Goal: Task Accomplishment & Management: Complete application form

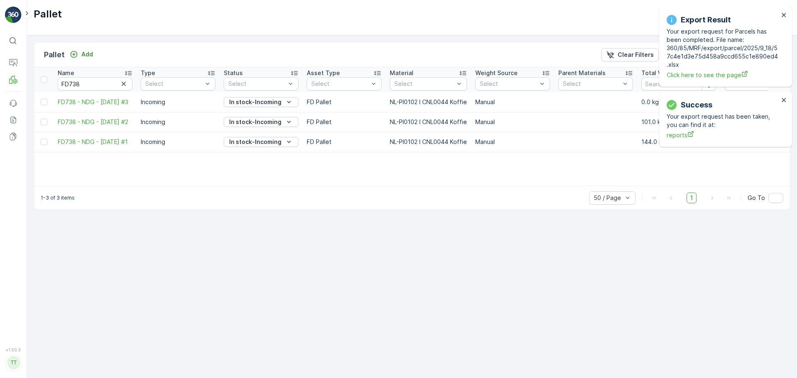
click at [781, 17] on div "Export Result Your export request for Parcels has been completed. File name: 36…" at bounding box center [722, 47] width 117 height 70
click at [787, 12] on div "Export Result Your export request for Parcels has been completed. File name: 36…" at bounding box center [725, 47] width 133 height 80
click at [783, 14] on icon "close" at bounding box center [784, 15] width 4 height 4
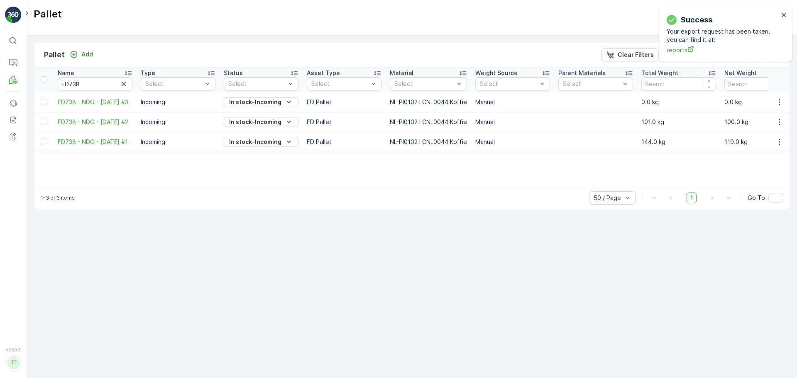
click at [705, 15] on div "Success Your export request has been taken, you can find it at: reports" at bounding box center [725, 34] width 133 height 55
click at [782, 17] on icon "close" at bounding box center [784, 15] width 6 height 7
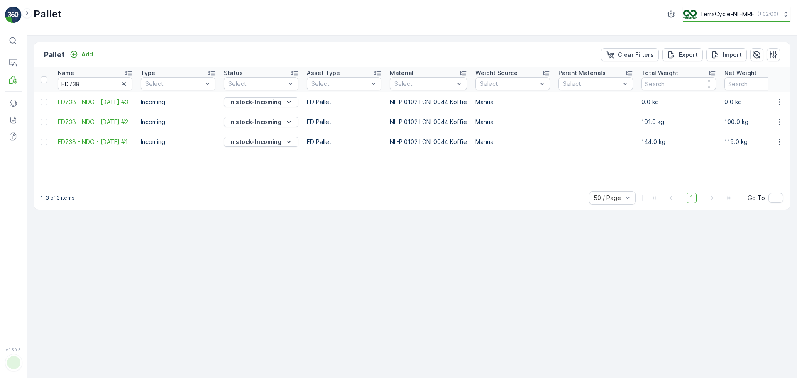
click at [700, 16] on p "TerraCycle-NL-MRF" at bounding box center [727, 14] width 54 height 8
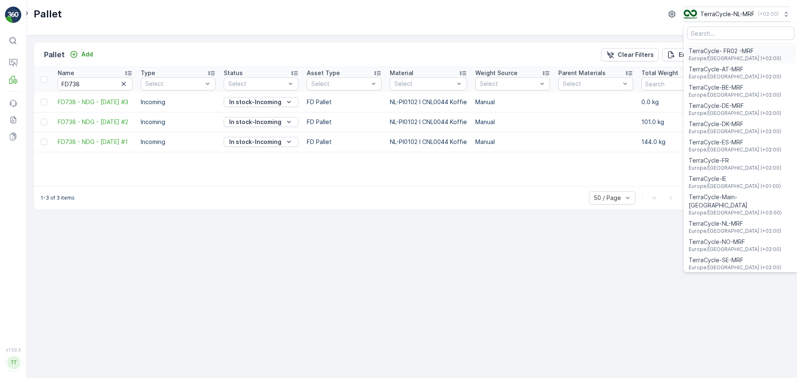
click at [731, 53] on span "TerraCycle- FR02 -MRF" at bounding box center [735, 51] width 93 height 8
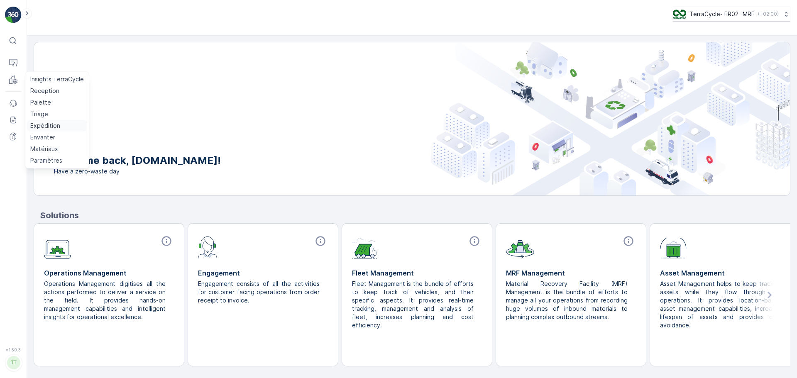
click at [42, 126] on p "Expédition" at bounding box center [45, 126] width 30 height 8
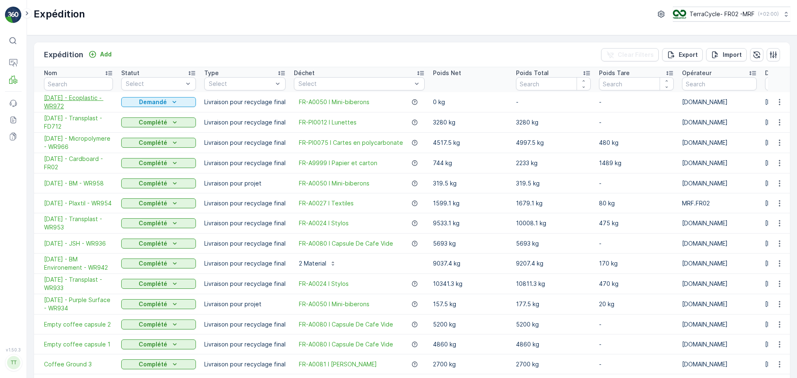
click at [76, 96] on span "19.09.2025 - Ecoplastic - WR972" at bounding box center [78, 102] width 69 height 17
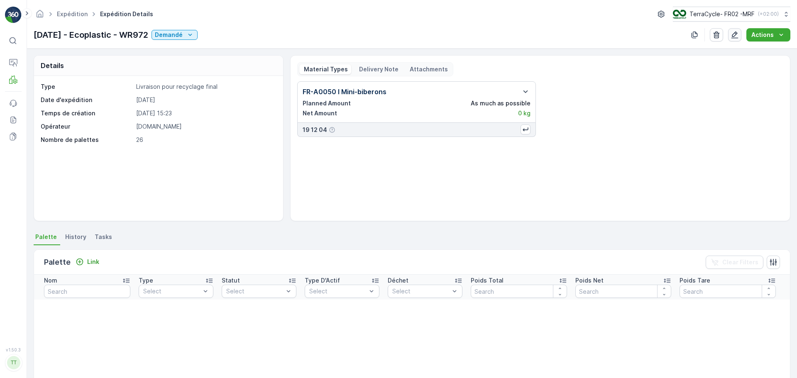
click at [733, 34] on icon "button" at bounding box center [735, 35] width 8 height 8
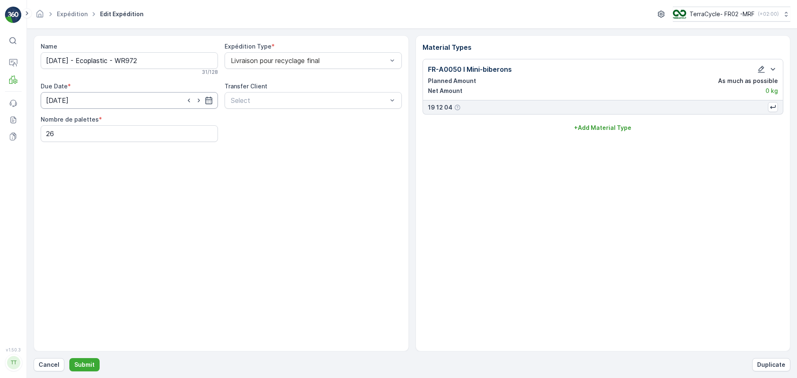
click at [51, 99] on input "19.09.2025" at bounding box center [129, 100] width 177 height 17
click at [116, 186] on div "18" at bounding box center [114, 186] width 13 height 13
type input "18.09.2025"
drag, startPoint x: 52, startPoint y: 62, endPoint x: 78, endPoint y: 69, distance: 26.7
click at [53, 62] on input "19.09.2025 - Ecoplastic - WR972" at bounding box center [129, 60] width 177 height 17
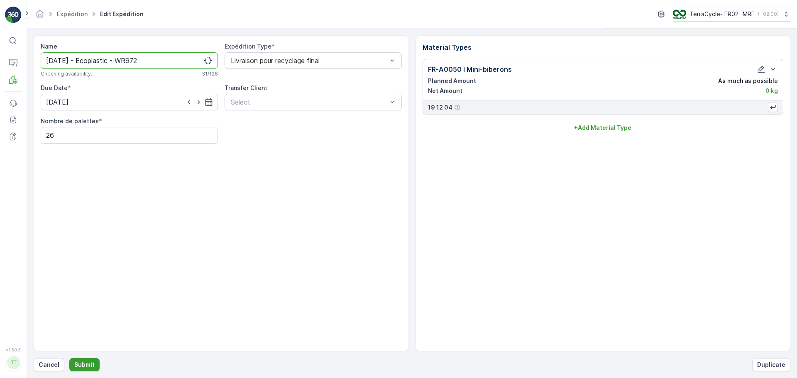
type input "18.09.2025 - Ecoplastic - WR972"
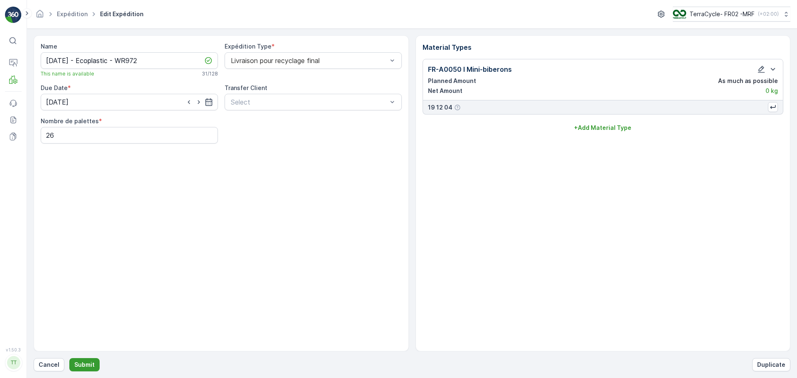
click at [81, 363] on p "Submit" at bounding box center [84, 365] width 20 height 8
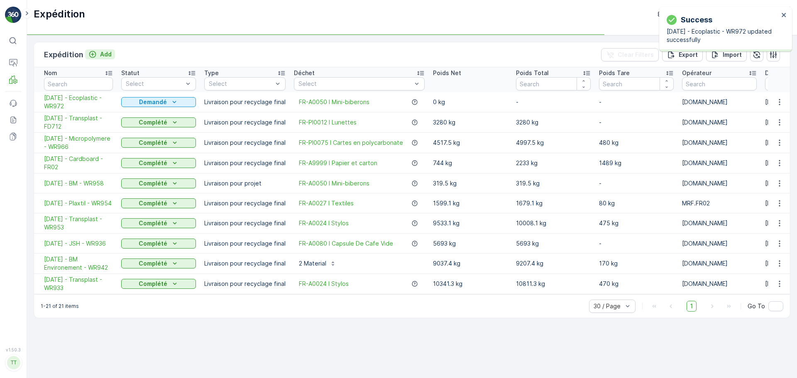
click at [100, 53] on p "Add" at bounding box center [106, 54] width 12 height 8
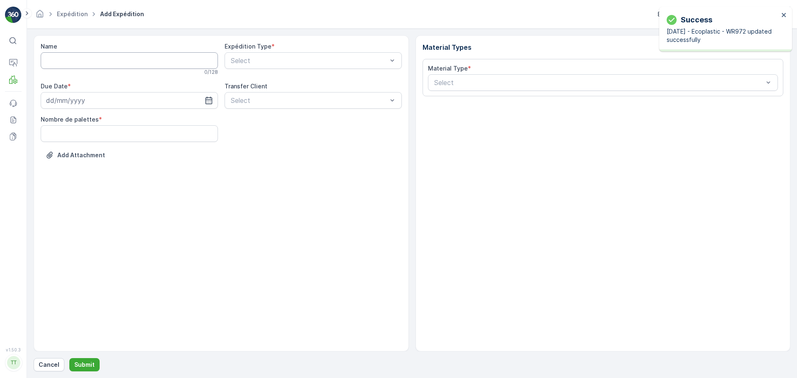
click at [76, 58] on input "Name" at bounding box center [129, 60] width 177 height 17
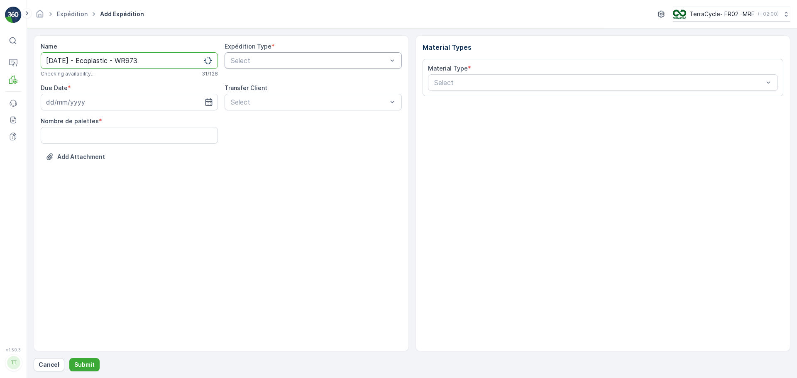
type input "22.09.2025 - Ecoplastic - WR973"
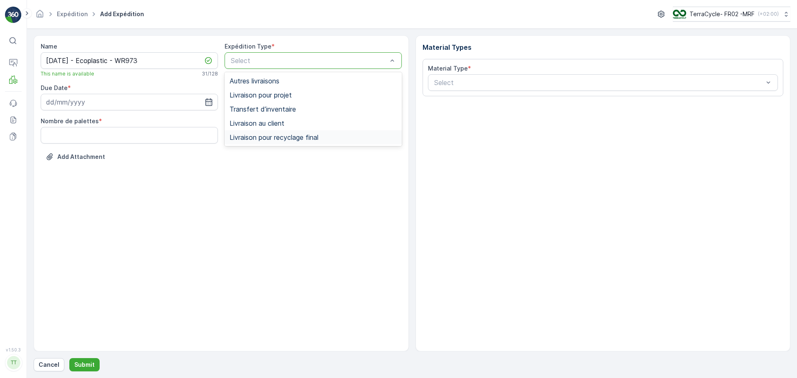
click at [287, 139] on span "Livraison pour recyclage final" at bounding box center [274, 137] width 89 height 7
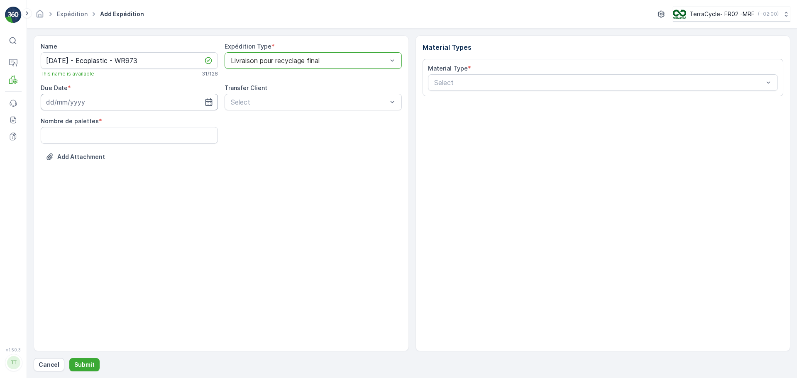
click at [105, 94] on input at bounding box center [129, 102] width 177 height 17
click at [70, 205] on div "22" at bounding box center [69, 204] width 13 height 13
type input "22.09.2025"
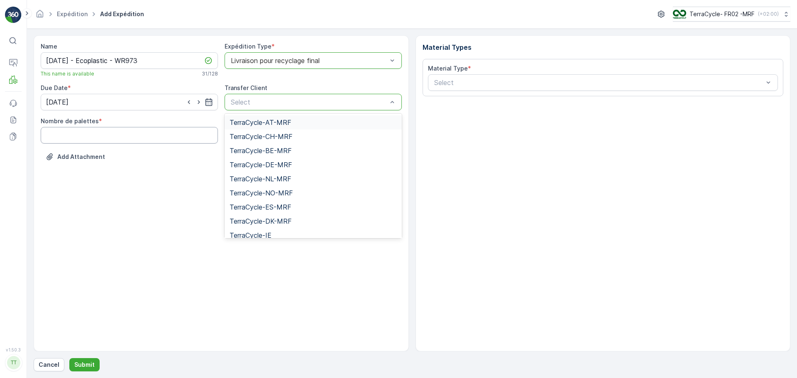
click at [138, 137] on palettes "Nombre de palettes" at bounding box center [129, 135] width 177 height 17
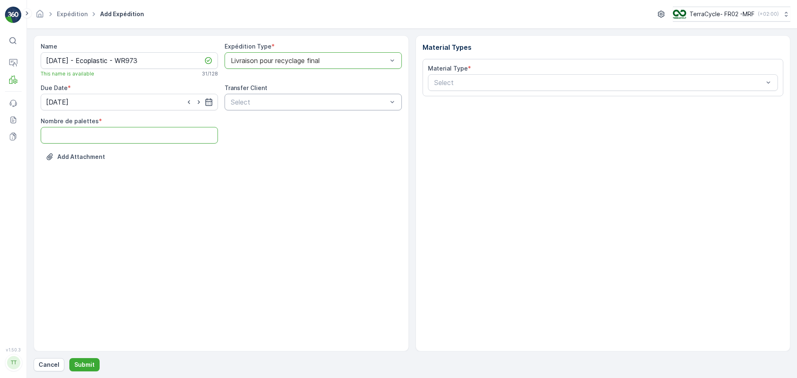
type palettes "26"
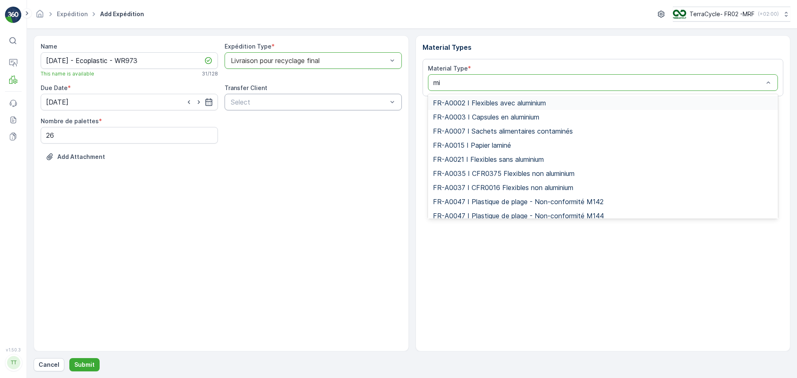
type input "min"
click at [511, 205] on span "FR-A0050 I Mini-biberons" at bounding box center [473, 201] width 81 height 7
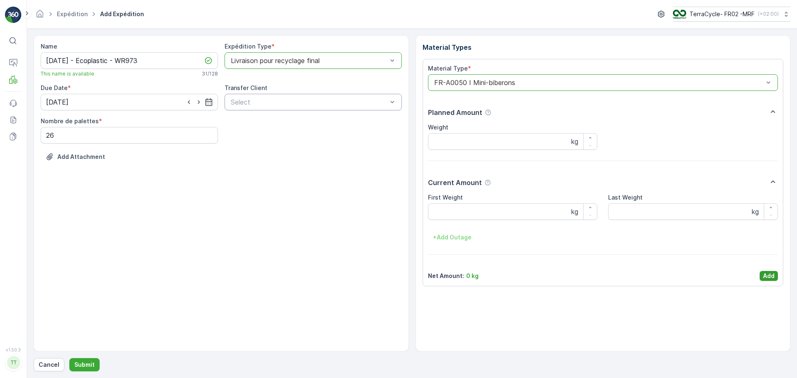
click at [770, 279] on p "Add" at bounding box center [769, 276] width 12 height 8
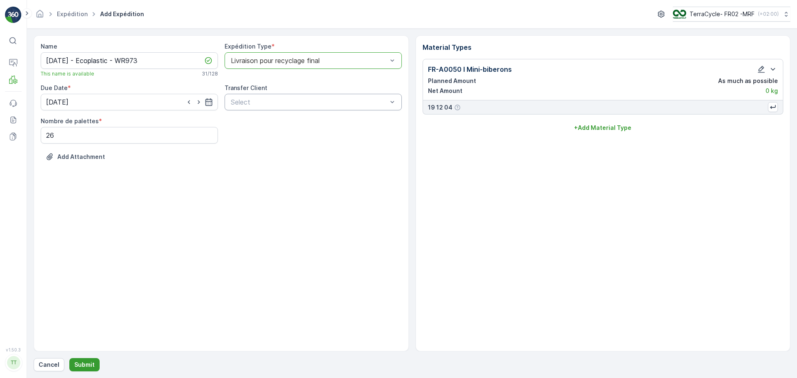
click at [93, 365] on button "Submit" at bounding box center [84, 364] width 30 height 13
